Goal: Task Accomplishment & Management: Manage account settings

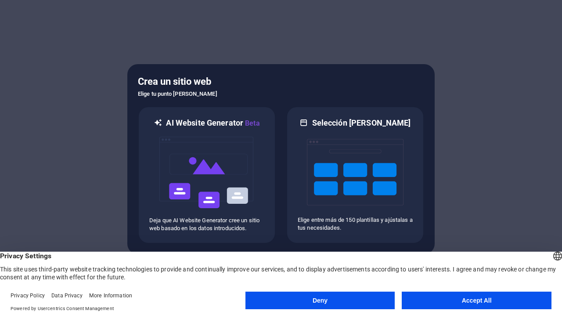
click at [459, 295] on button "Accept All" at bounding box center [477, 301] width 150 height 18
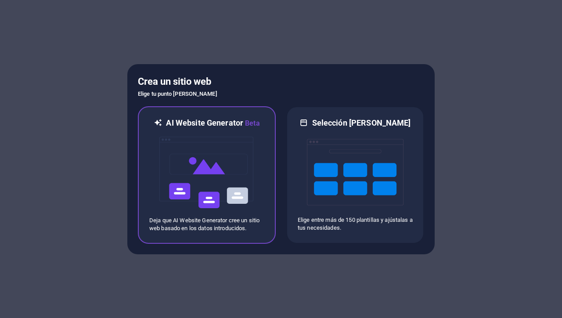
click at [201, 176] on img at bounding box center [207, 173] width 97 height 88
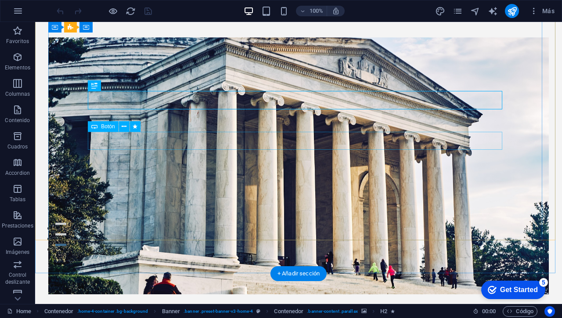
scroll to position [67, 0]
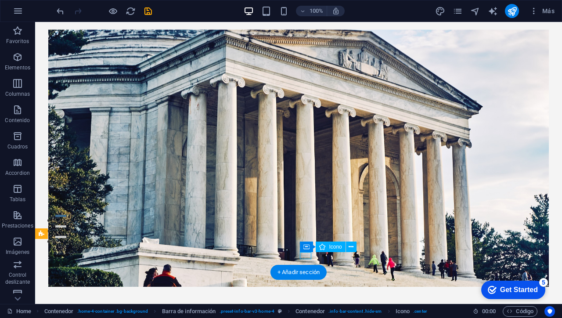
select select "xMidYMid"
select select "px"
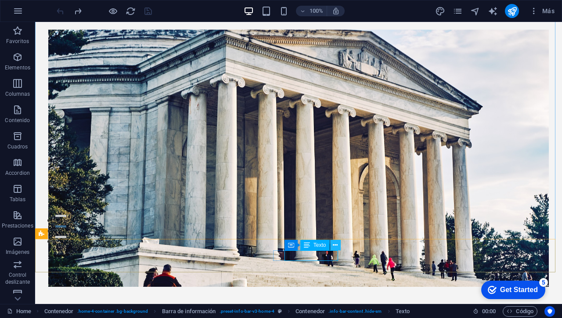
click at [337, 246] on icon at bounding box center [335, 245] width 5 height 9
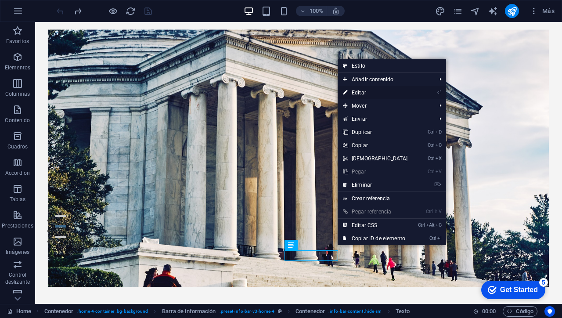
click at [359, 93] on link "⏎ Editar" at bounding box center [376, 92] width 76 height 13
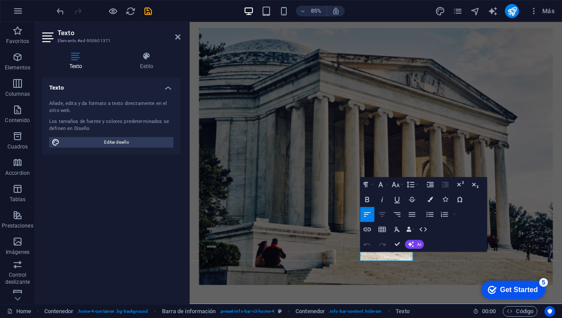
click at [383, 214] on icon "button" at bounding box center [382, 215] width 7 height 4
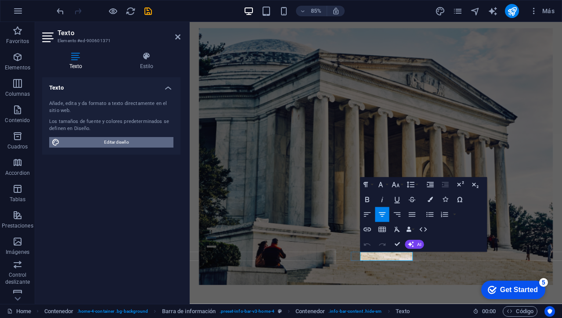
click at [134, 143] on span "Editar diseño" at bounding box center [116, 142] width 108 height 11
select select "px"
select select "200"
select select "px"
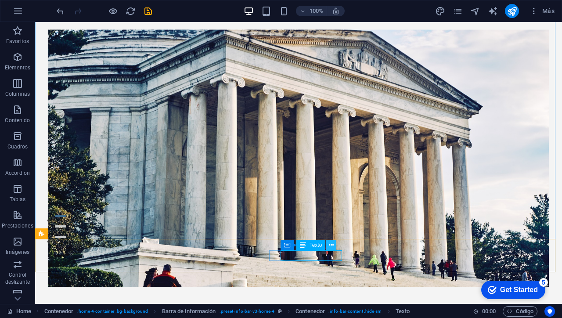
click at [333, 245] on icon at bounding box center [331, 245] width 5 height 9
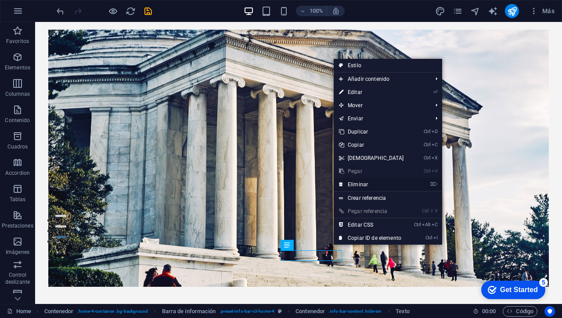
click at [361, 185] on link "⌦ Eliminar" at bounding box center [372, 184] width 76 height 13
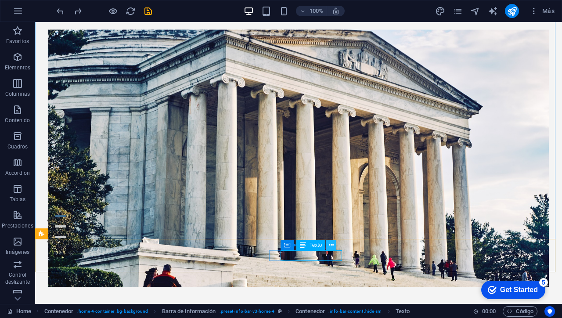
click at [334, 246] on button at bounding box center [331, 245] width 11 height 11
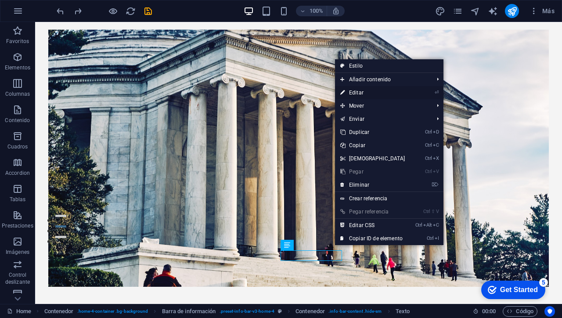
click at [361, 93] on link "⏎ Editar" at bounding box center [373, 92] width 76 height 13
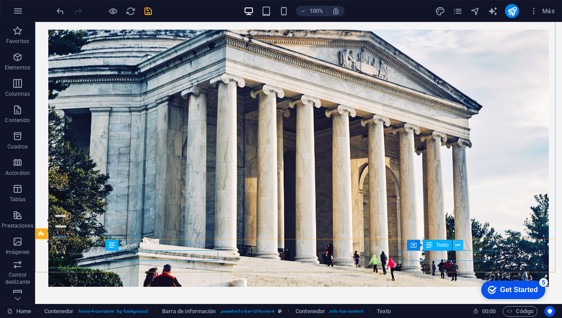
click at [455, 245] on icon at bounding box center [457, 245] width 5 height 9
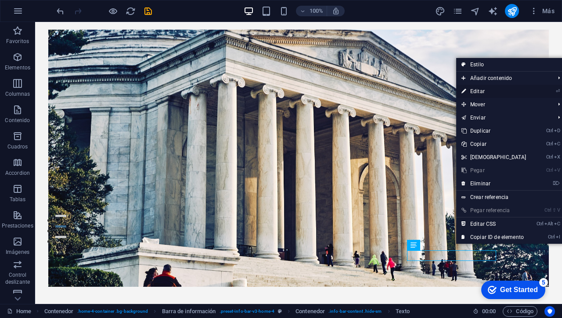
click at [478, 94] on link "⏎ Editar" at bounding box center [494, 91] width 76 height 13
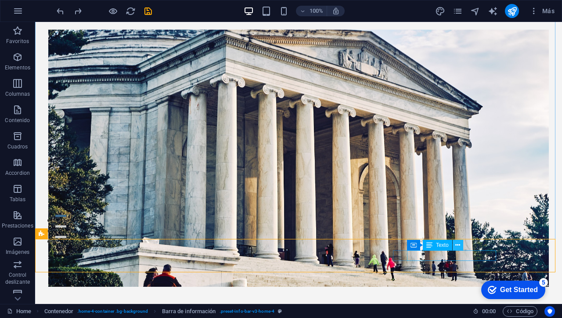
click at [460, 245] on button at bounding box center [458, 245] width 11 height 11
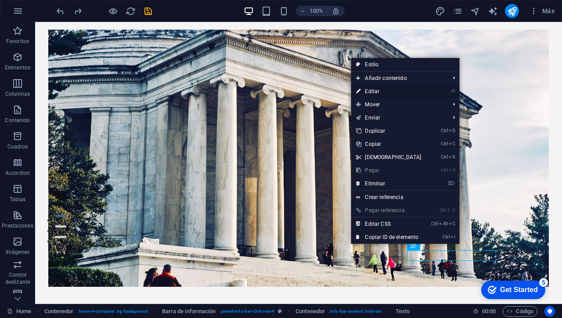
click at [382, 93] on link "⏎ Editar" at bounding box center [389, 91] width 76 height 13
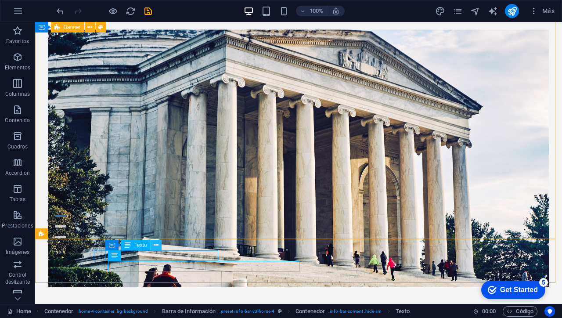
click at [155, 243] on icon at bounding box center [156, 245] width 5 height 9
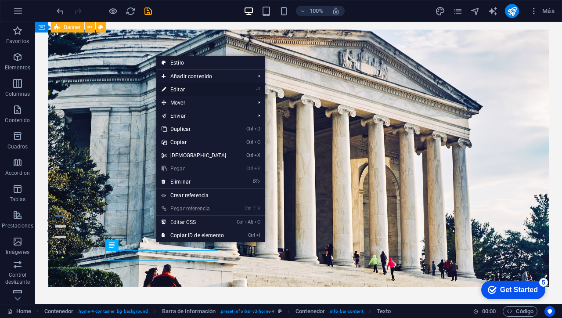
click at [183, 89] on link "⏎ Editar" at bounding box center [194, 89] width 76 height 13
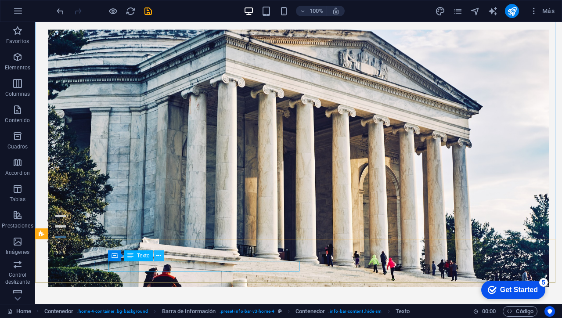
click at [159, 256] on icon at bounding box center [158, 255] width 5 height 9
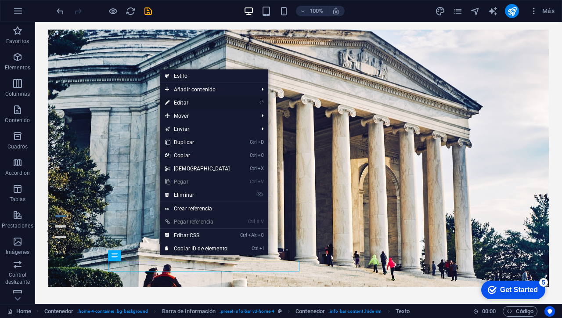
click at [189, 105] on link "⏎ Editar" at bounding box center [198, 102] width 76 height 13
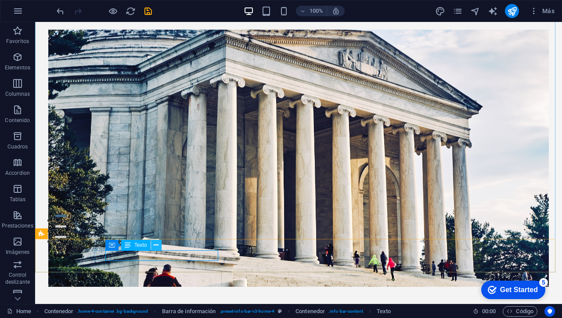
click at [157, 247] on icon at bounding box center [156, 245] width 5 height 9
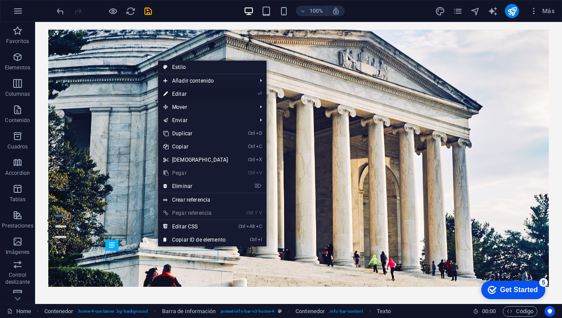
click at [184, 92] on link "⏎ Editar" at bounding box center [196, 93] width 76 height 13
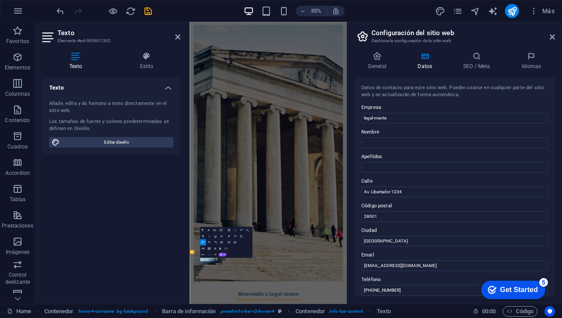
click at [521, 290] on div "Get Started" at bounding box center [519, 290] width 38 height 8
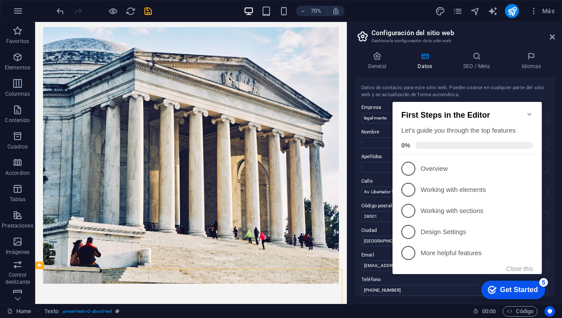
click at [530, 111] on icon "Minimize checklist" at bounding box center [529, 114] width 7 height 7
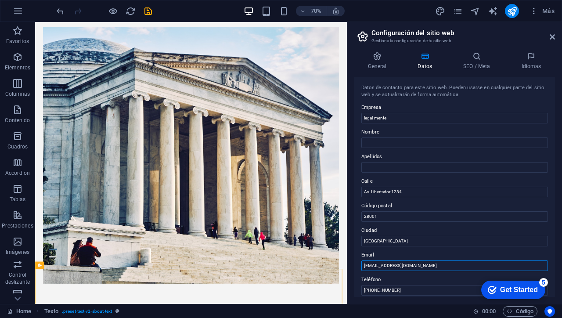
click at [424, 263] on input "[EMAIL_ADDRESS][DOMAIN_NAME]" at bounding box center [454, 265] width 187 height 11
type input "c"
type input "[EMAIL_ADDRESS][DOMAIN_NAME]"
click at [408, 191] on input "Av. Libertador 1234" at bounding box center [454, 192] width 187 height 11
type input "A"
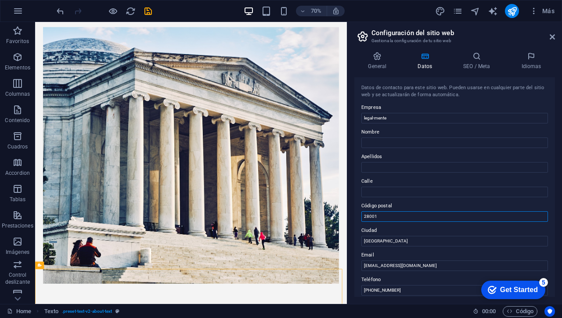
click at [396, 216] on input "28001" at bounding box center [454, 216] width 187 height 11
type input "2"
click at [390, 242] on input "[GEOGRAPHIC_DATA]" at bounding box center [454, 241] width 187 height 11
type input "M"
type input "CDMX"
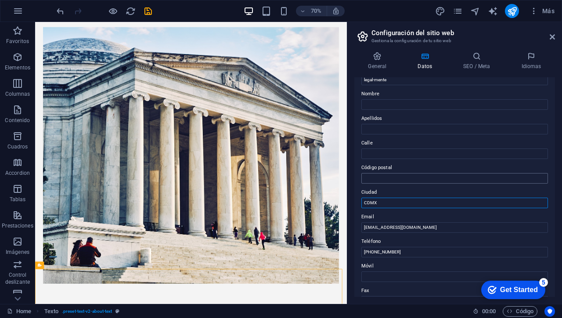
scroll to position [39, 0]
click at [401, 251] on input "[PHONE_NUMBER]" at bounding box center [454, 251] width 187 height 11
type input "+"
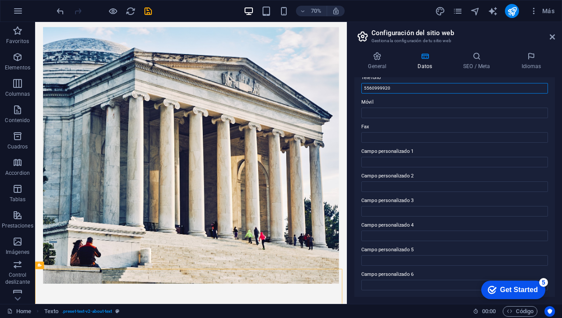
scroll to position [0, 0]
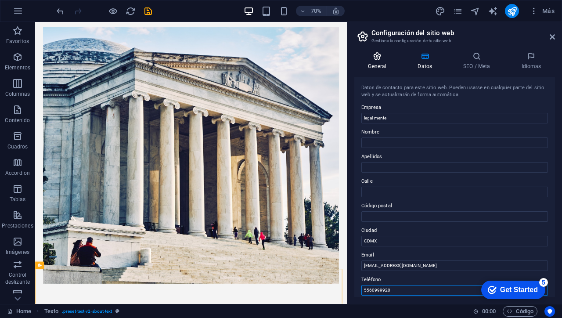
type input "5560999920"
click at [380, 61] on h4 "General" at bounding box center [379, 61] width 50 height 18
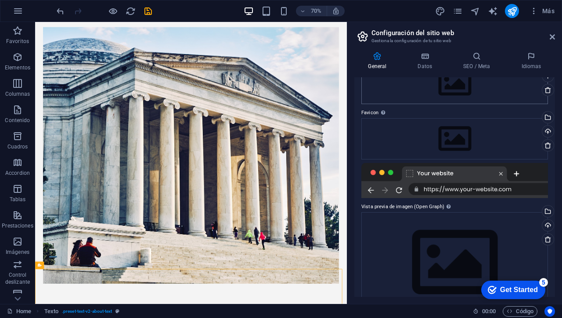
scroll to position [56, 0]
click at [518, 188] on div at bounding box center [454, 180] width 187 height 35
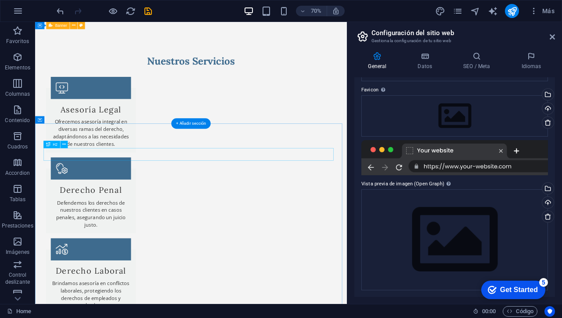
scroll to position [756, 0]
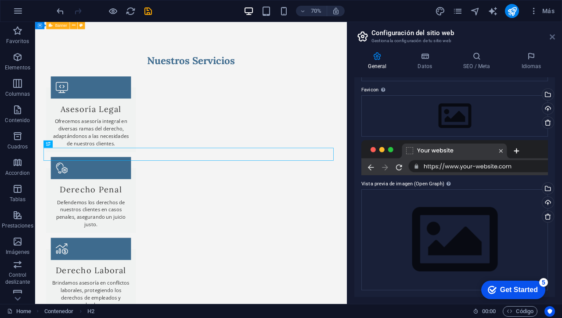
click at [551, 36] on icon at bounding box center [552, 36] width 5 height 7
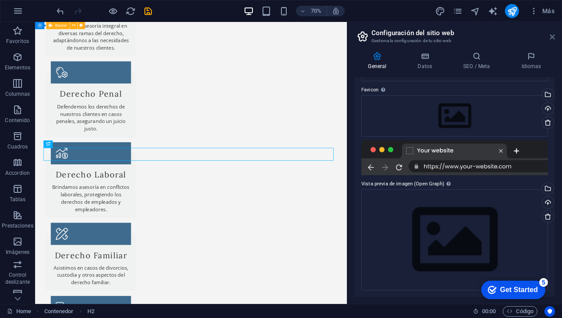
scroll to position [653, 0]
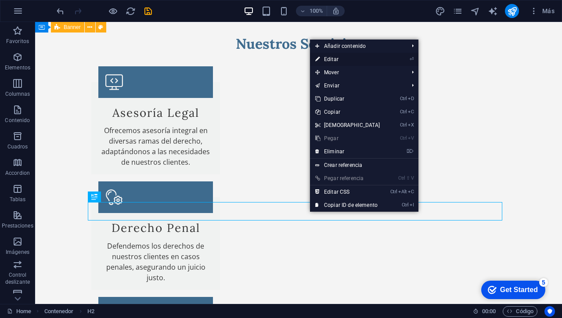
click at [335, 61] on link "⏎ Editar" at bounding box center [348, 59] width 76 height 13
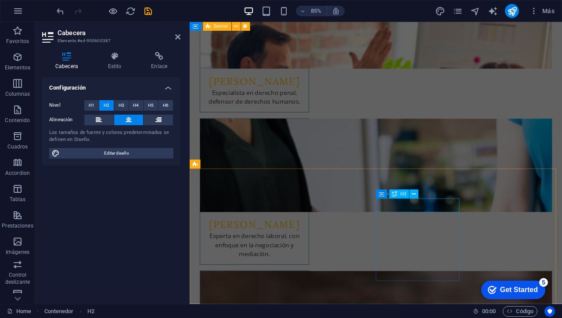
scroll to position [1794, 0]
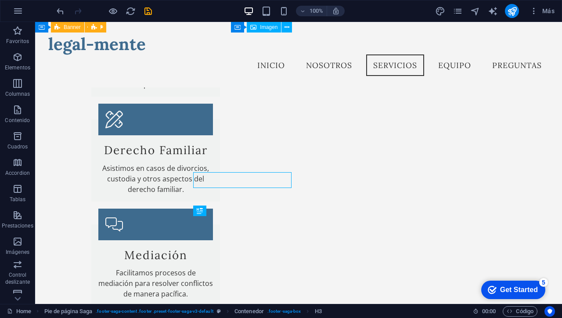
scroll to position [1801, 0]
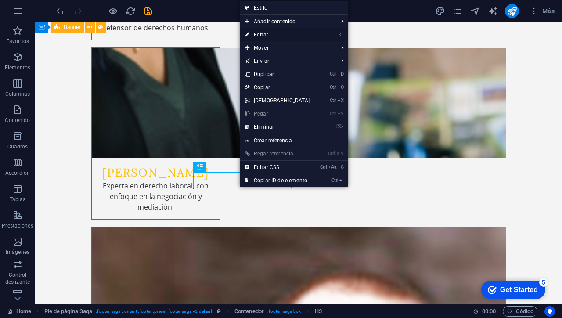
click at [265, 36] on link "⏎ Editar" at bounding box center [278, 34] width 76 height 13
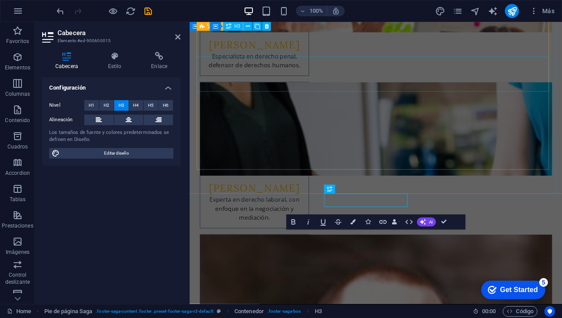
scroll to position [1794, 0]
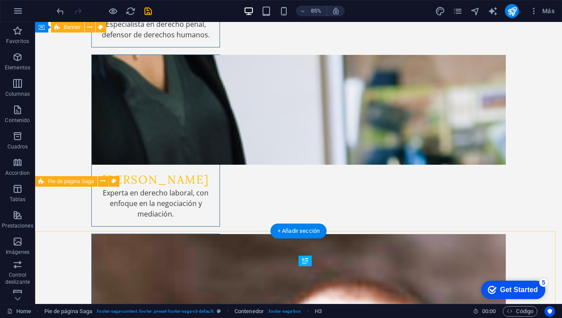
scroll to position [1752, 0]
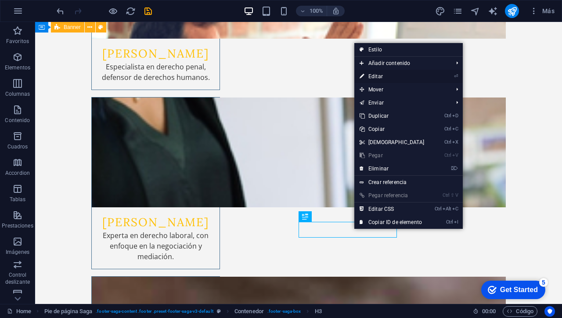
click at [381, 73] on link "⏎ Editar" at bounding box center [392, 76] width 76 height 13
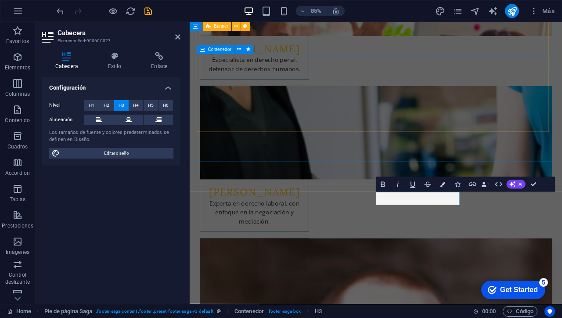
scroll to position [1794, 0]
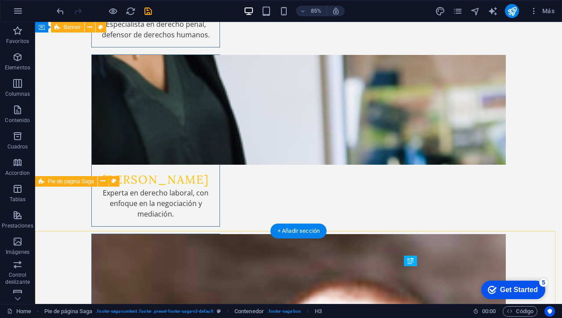
scroll to position [1752, 0]
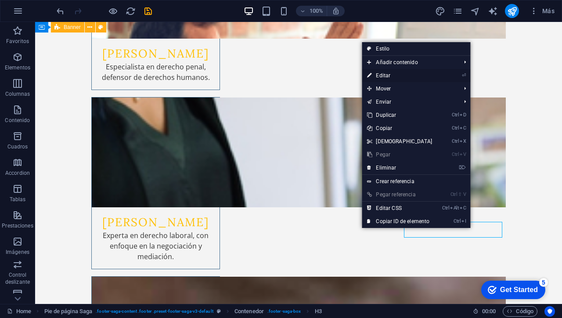
click at [401, 76] on link "⏎ Editar" at bounding box center [400, 75] width 76 height 13
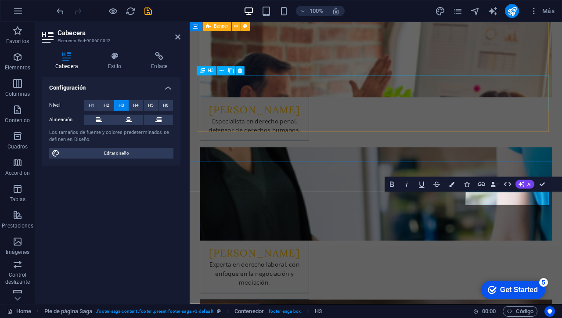
scroll to position [1794, 0]
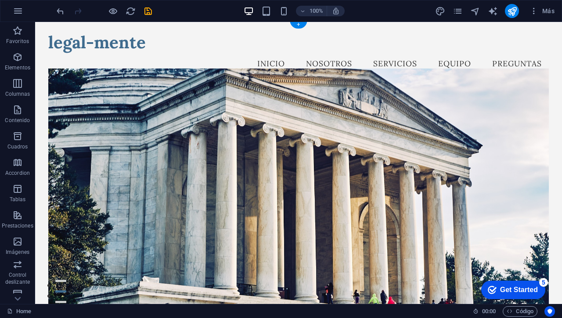
scroll to position [0, 0]
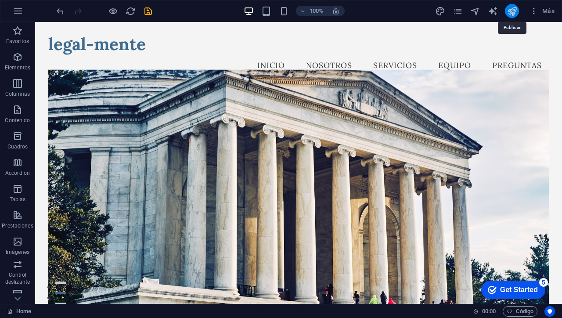
click at [512, 10] on icon "publish" at bounding box center [512, 11] width 10 height 10
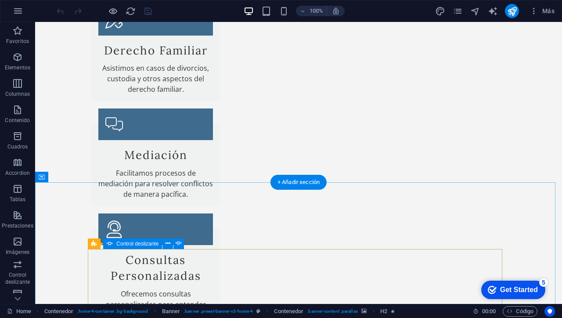
scroll to position [1089, 0]
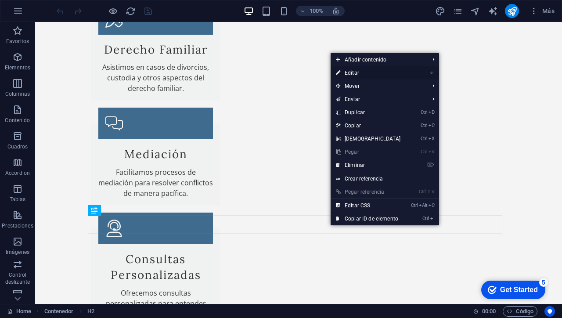
click at [363, 75] on link "⏎ Editar" at bounding box center [369, 72] width 76 height 13
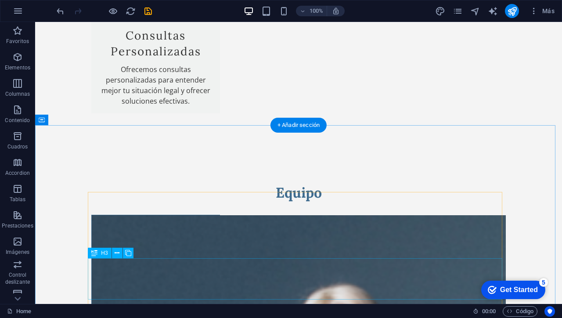
scroll to position [1313, 0]
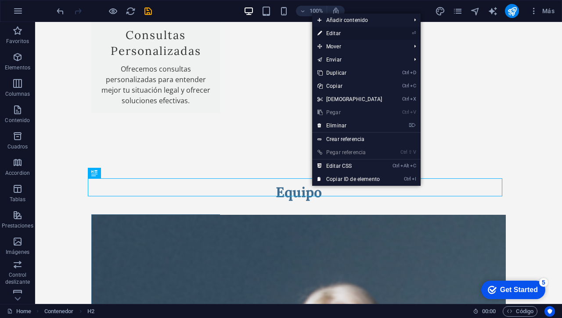
click at [342, 36] on link "⏎ Editar" at bounding box center [350, 33] width 76 height 13
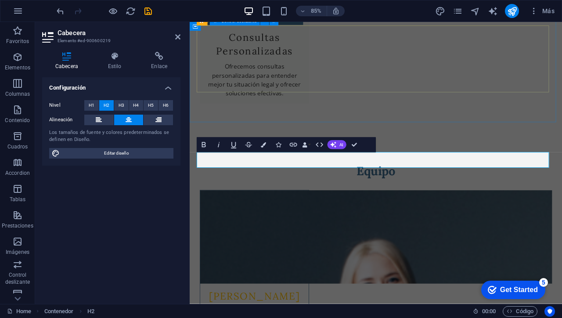
scroll to position [1359, 0]
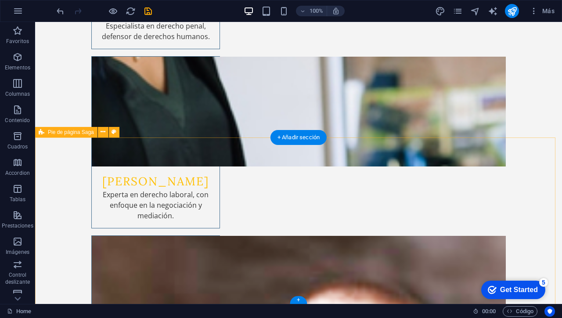
scroll to position [1820, 0]
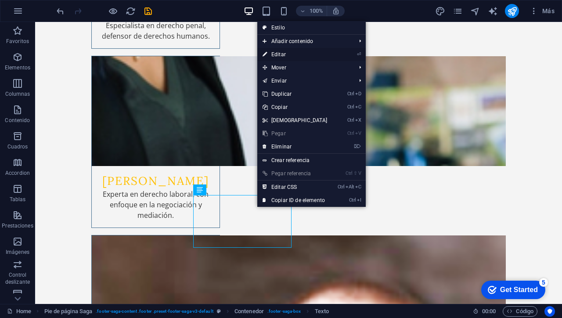
click at [279, 58] on link "⏎ Editar" at bounding box center [295, 54] width 76 height 13
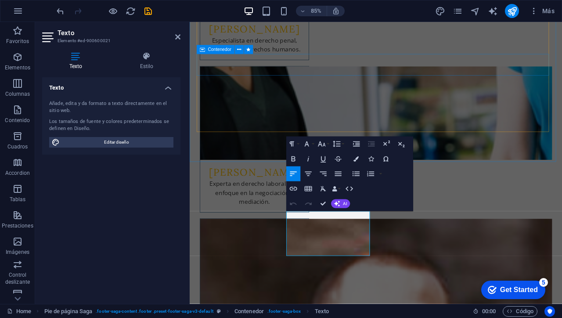
scroll to position [1812, 0]
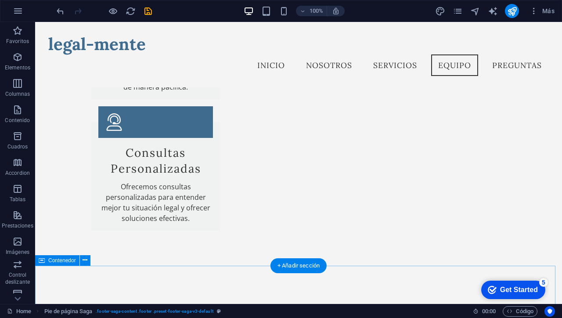
scroll to position [1138, 0]
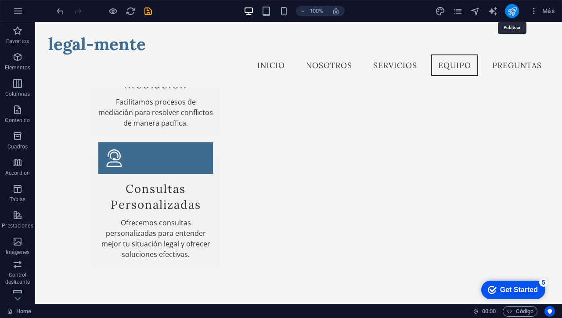
click at [512, 12] on icon "publish" at bounding box center [512, 11] width 10 height 10
